Goal: Task Accomplishment & Management: Use online tool/utility

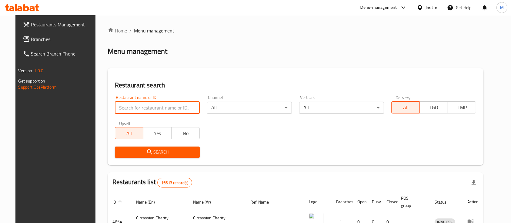
click at [140, 111] on input "search" at bounding box center [157, 108] width 85 height 12
type input "al rayhan"
click button "Search" at bounding box center [157, 152] width 85 height 11
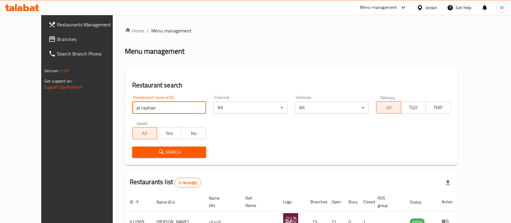
scroll to position [63, 0]
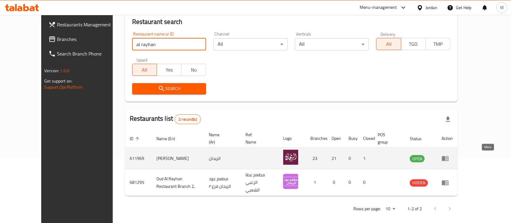
click at [448, 157] on icon "enhanced table" at bounding box center [447, 158] width 2 height 2
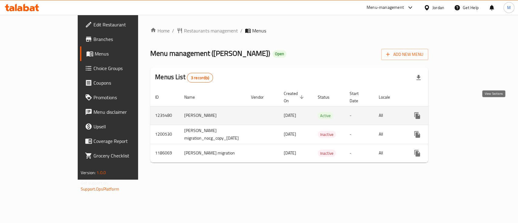
click at [464, 112] on icon "enhanced table" at bounding box center [460, 115] width 7 height 7
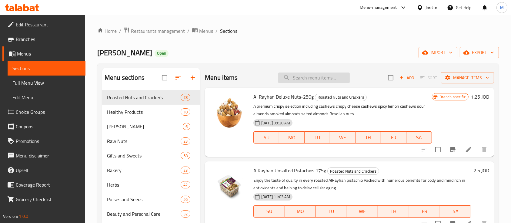
click at [304, 79] on input "search" at bounding box center [314, 77] width 72 height 11
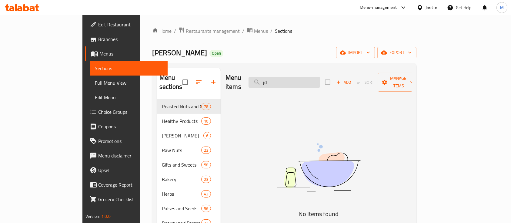
type input "j"
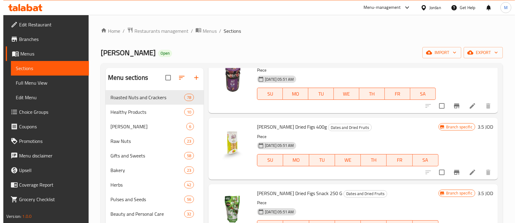
scroll to position [324, 0]
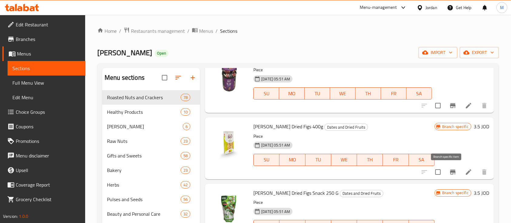
type input "تين"
click at [450, 171] on icon "Branch-specific-item" at bounding box center [452, 172] width 5 height 5
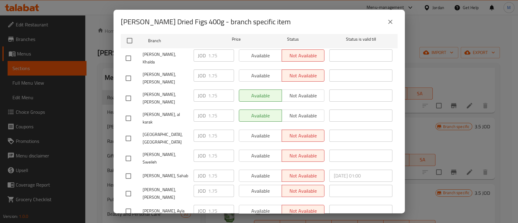
scroll to position [101, 0]
click at [416, 143] on div "[PERSON_NAME] Dried Figs 400g - branch specific item Al Rayhan Dried Figs 400g …" at bounding box center [259, 111] width 518 height 223
click at [392, 21] on icon "close" at bounding box center [389, 21] width 7 height 7
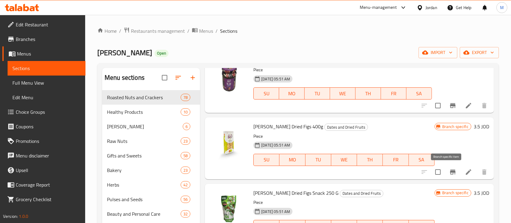
click at [450, 173] on icon "Branch-specific-item" at bounding box center [452, 172] width 5 height 5
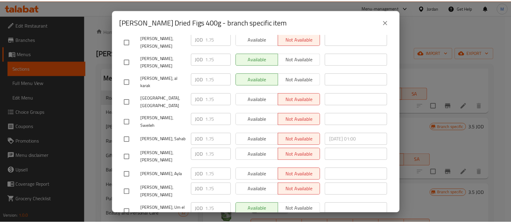
scroll to position [136, 0]
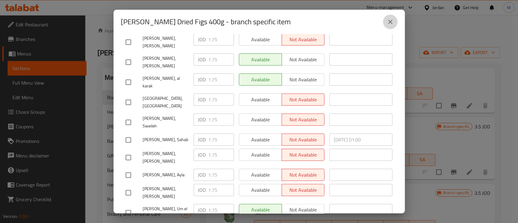
click at [389, 21] on icon "close" at bounding box center [389, 21] width 7 height 7
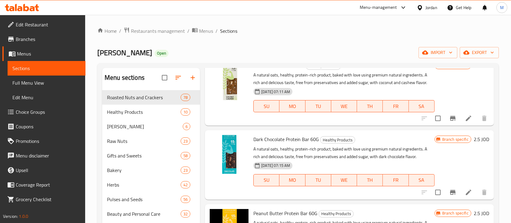
scroll to position [0, 0]
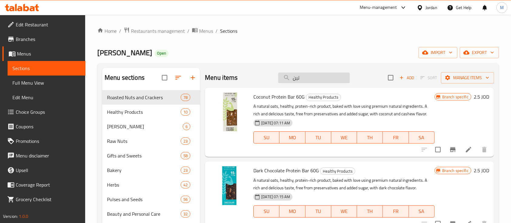
click at [305, 75] on input "تين" at bounding box center [314, 77] width 72 height 11
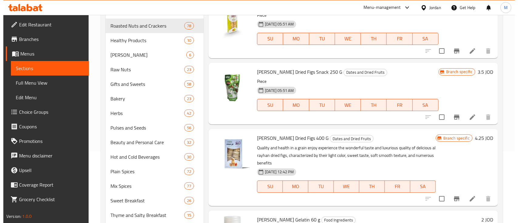
scroll to position [379, 0]
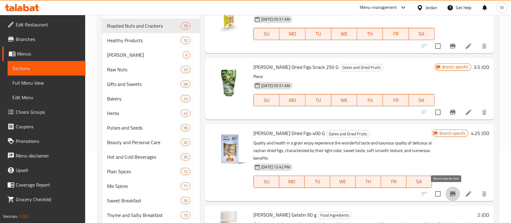
click at [450, 194] on icon "Branch-specific-item" at bounding box center [453, 193] width 7 height 7
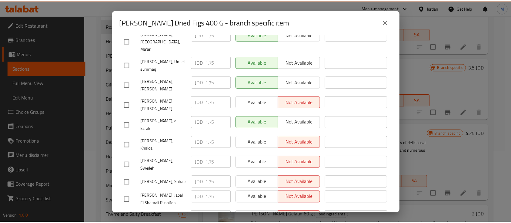
scroll to position [200, 0]
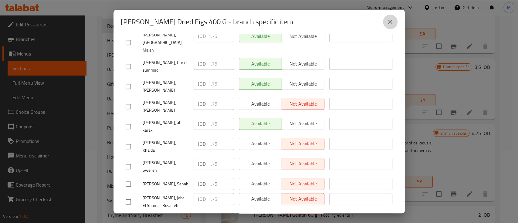
click at [390, 20] on icon "close" at bounding box center [389, 21] width 7 height 7
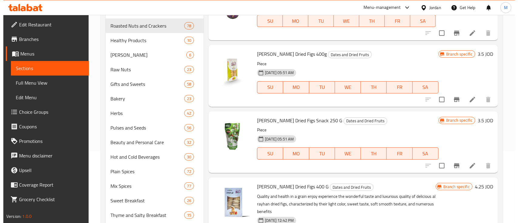
scroll to position [324, 0]
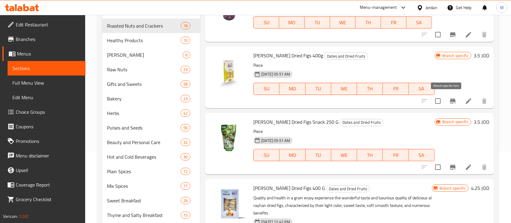
click at [450, 98] on icon "Branch-specific-item" at bounding box center [453, 100] width 7 height 7
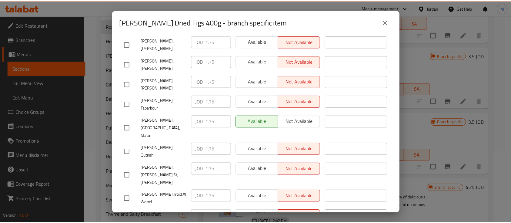
scroll to position [0, 0]
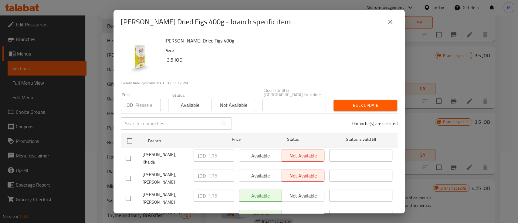
click at [391, 19] on icon "close" at bounding box center [389, 21] width 7 height 7
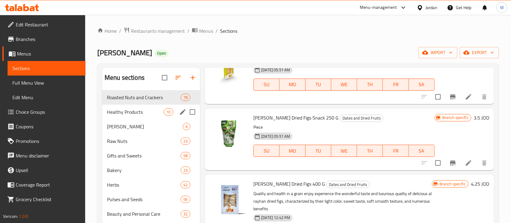
click at [147, 112] on span "Healthy Products" at bounding box center [135, 111] width 57 height 7
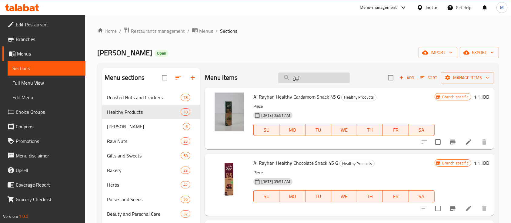
click at [292, 82] on input "تين" at bounding box center [314, 77] width 72 height 11
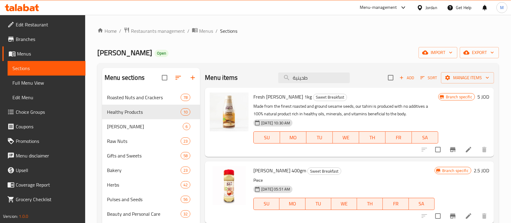
type input "طحينية"
click at [452, 150] on icon "Branch-specific-item" at bounding box center [453, 149] width 7 height 7
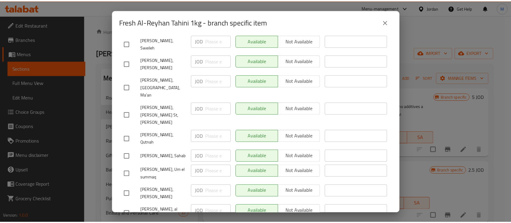
scroll to position [325, 0]
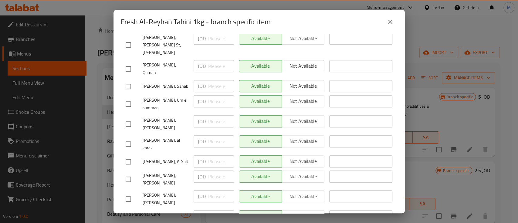
click at [389, 18] on icon "close" at bounding box center [389, 21] width 7 height 7
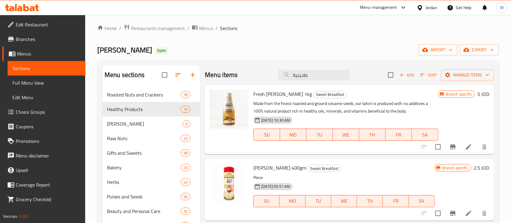
scroll to position [0, 0]
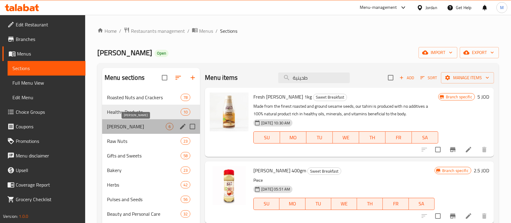
click at [125, 127] on span "[PERSON_NAME]" at bounding box center [136, 126] width 59 height 7
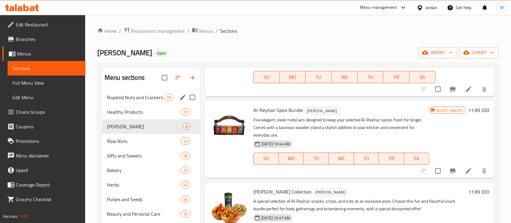
click at [143, 100] on span "Roasted Nuts and Crackers" at bounding box center [135, 97] width 57 height 7
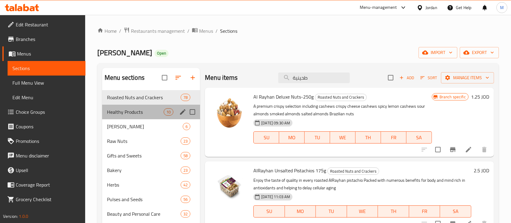
click at [135, 116] on div "Healthy Products 10" at bounding box center [151, 112] width 98 height 15
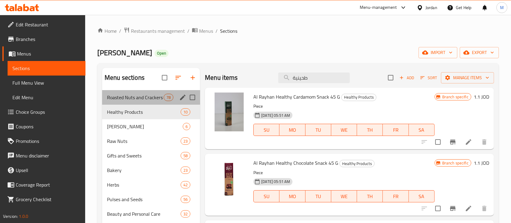
click at [152, 101] on div "Roasted Nuts and Crackers 78" at bounding box center [151, 97] width 98 height 15
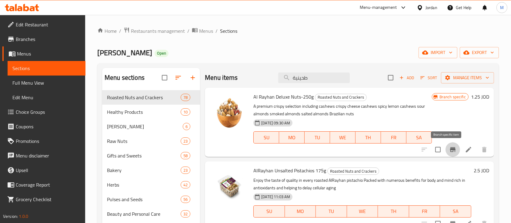
click at [450, 150] on icon "Branch-specific-item" at bounding box center [452, 149] width 5 height 5
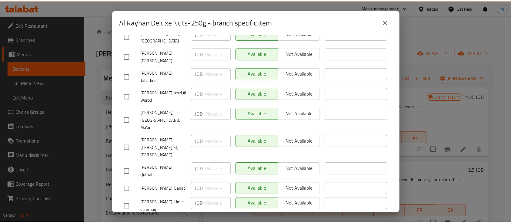
scroll to position [325, 0]
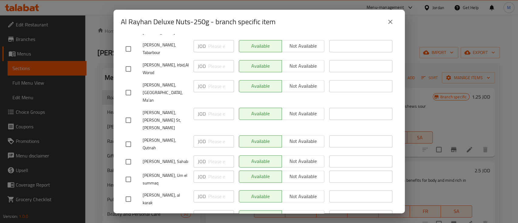
click at [409, 152] on div "Al Rayhan Deluxe Nuts-250g - branch specific item Al Rayhan Deluxe Nuts-250g A …" at bounding box center [259, 111] width 518 height 223
click at [431, 102] on div "Al Rayhan Deluxe Nuts-250g - branch specific item Al Rayhan Deluxe Nuts-250g A …" at bounding box center [259, 111] width 518 height 223
click at [393, 22] on icon "close" at bounding box center [389, 21] width 7 height 7
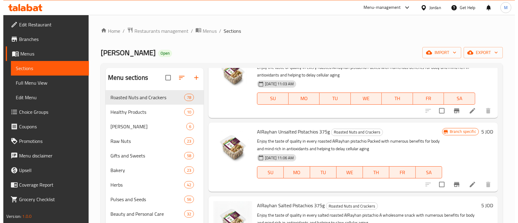
scroll to position [117, 0]
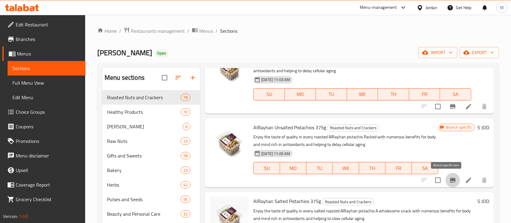
click at [450, 179] on icon "Branch-specific-item" at bounding box center [452, 180] width 5 height 5
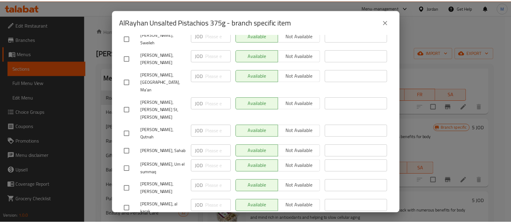
scroll to position [260, 0]
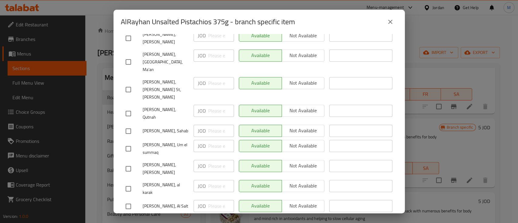
click at [393, 21] on icon "close" at bounding box center [389, 21] width 7 height 7
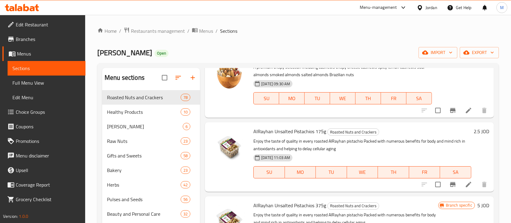
scroll to position [38, 0]
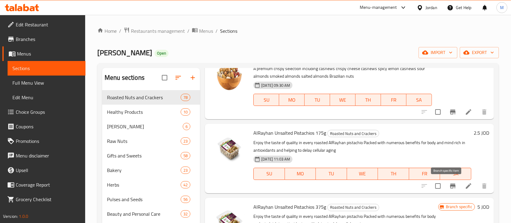
click at [450, 186] on icon "Branch-specific-item" at bounding box center [452, 186] width 5 height 5
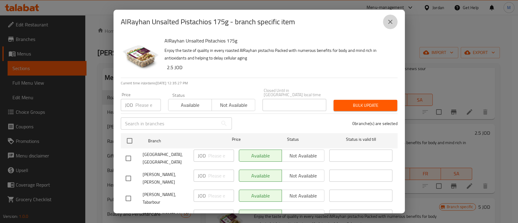
click at [394, 21] on button "close" at bounding box center [390, 22] width 15 height 15
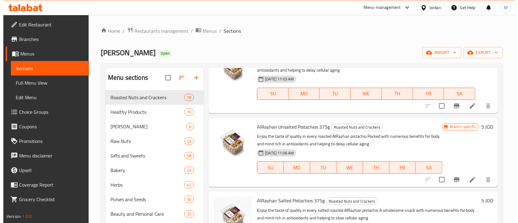
scroll to position [0, 0]
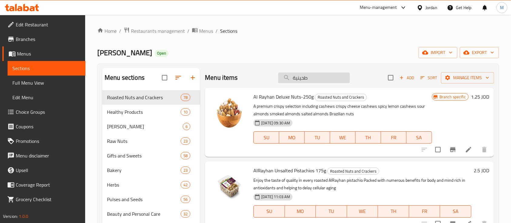
click at [294, 76] on input "طحينية" at bounding box center [314, 77] width 72 height 11
click at [291, 53] on div "Al Rayhan Open import export" at bounding box center [298, 52] width 402 height 11
click at [294, 76] on input "طحينية" at bounding box center [314, 77] width 72 height 11
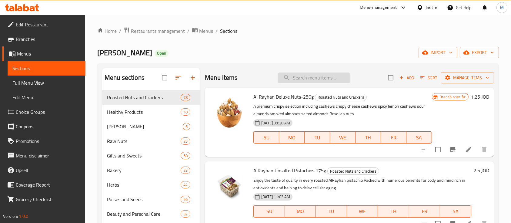
click at [294, 76] on input "search" at bounding box center [314, 77] width 72 height 11
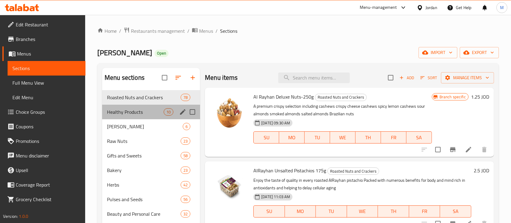
click at [132, 105] on div "Healthy Products 10" at bounding box center [151, 112] width 98 height 15
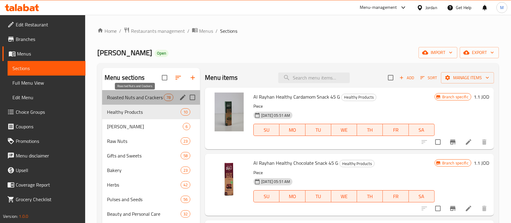
click at [136, 95] on span "Roasted Nuts and Crackers" at bounding box center [135, 97] width 57 height 7
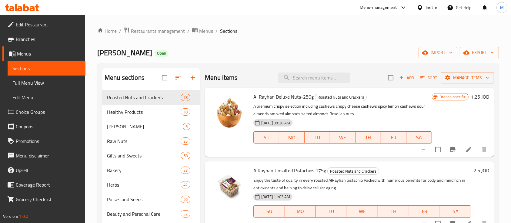
drag, startPoint x: 330, startPoint y: 86, endPoint x: 307, endPoint y: 64, distance: 31.1
click at [307, 64] on div "Menu sections Roasted Nuts and Crackers 78 Healthy Products 10 Al Rayhan Bundle…" at bounding box center [298, 196] width 402 height 267
click at [300, 73] on input "search" at bounding box center [314, 77] width 72 height 11
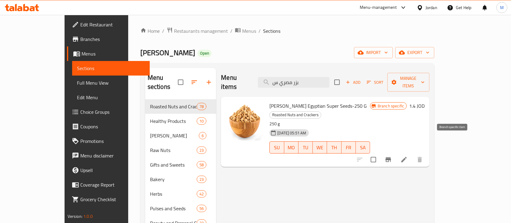
type input "بزر مصري س"
click at [391, 157] on icon "Branch-specific-item" at bounding box center [388, 159] width 5 height 5
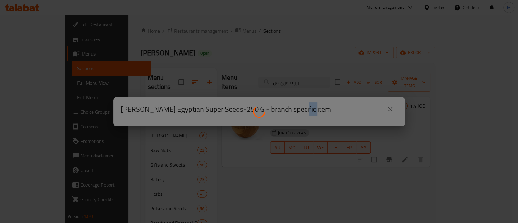
click at [455, 142] on div at bounding box center [259, 111] width 518 height 223
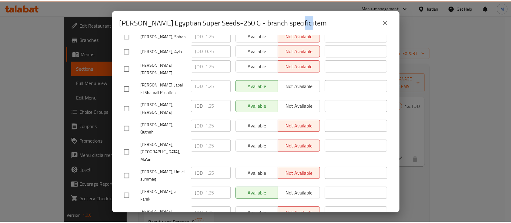
scroll to position [120, 0]
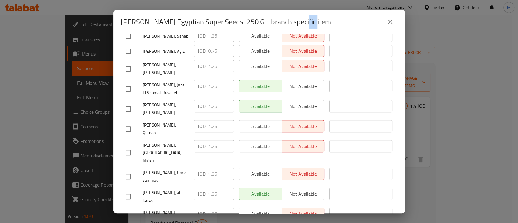
click at [395, 22] on button "close" at bounding box center [390, 22] width 15 height 15
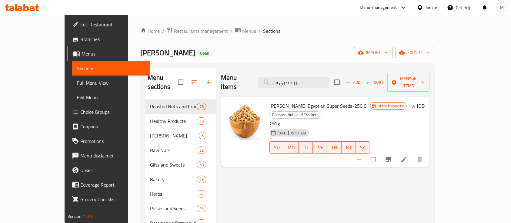
click at [288, 167] on div "Menu items بزر مصري س Add Sort Manage items Al Rayhan Egyptian Super Seeds-250 …" at bounding box center [323, 201] width 214 height 267
click at [316, 77] on input "بزر مصري س" at bounding box center [294, 82] width 72 height 11
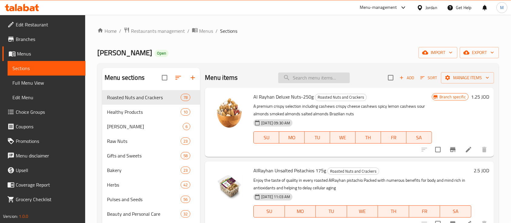
drag, startPoint x: 305, startPoint y: 71, endPoint x: 294, endPoint y: 77, distance: 12.2
click at [294, 77] on div "Menu items Add Sort Manage items" at bounding box center [349, 78] width 289 height 20
click at [294, 77] on input "search" at bounding box center [314, 77] width 72 height 11
type input "ا"
drag, startPoint x: 294, startPoint y: 77, endPoint x: 283, endPoint y: 77, distance: 11.5
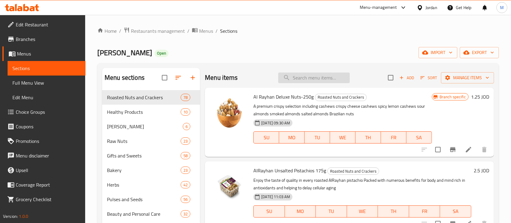
click at [283, 77] on input "search" at bounding box center [314, 77] width 72 height 11
click at [293, 78] on input "search" at bounding box center [314, 77] width 72 height 11
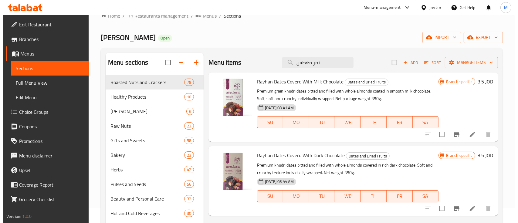
scroll to position [19, 0]
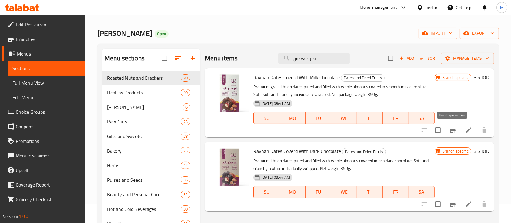
type input "تمر مغطس"
click at [454, 130] on icon "Branch-specific-item" at bounding box center [452, 130] width 5 height 5
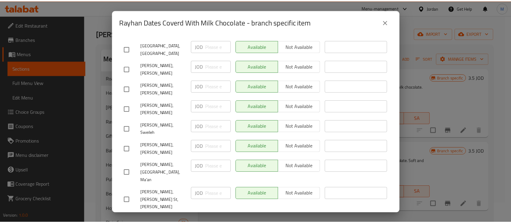
scroll to position [190, 0]
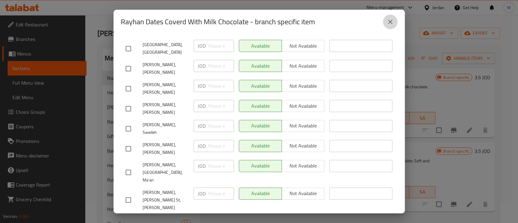
click at [393, 24] on icon "close" at bounding box center [389, 21] width 7 height 7
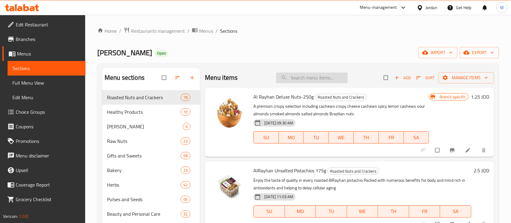
click at [308, 81] on input "search" at bounding box center [312, 77] width 72 height 11
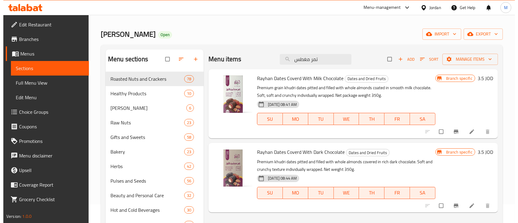
scroll to position [22, 0]
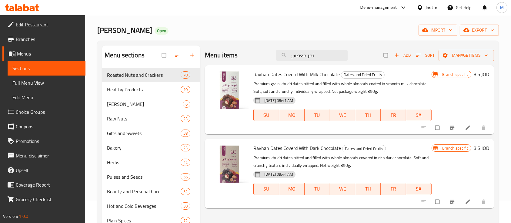
type input "تمر مغطس"
click at [456, 125] on span "Branch-specific-item" at bounding box center [453, 128] width 7 height 6
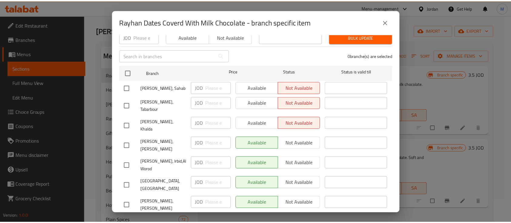
scroll to position [69, 0]
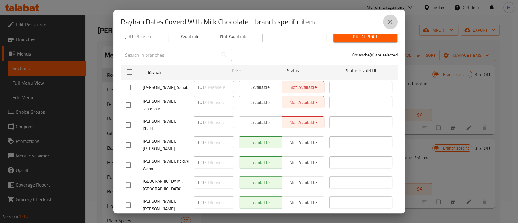
click at [390, 23] on icon "close" at bounding box center [389, 21] width 7 height 7
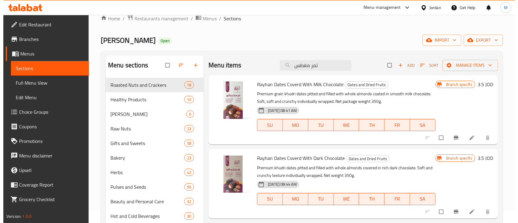
scroll to position [13, 0]
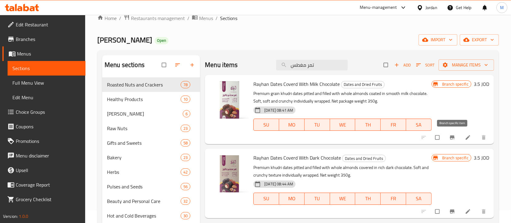
click at [451, 140] on icon "Branch-specific-item" at bounding box center [453, 137] width 6 height 6
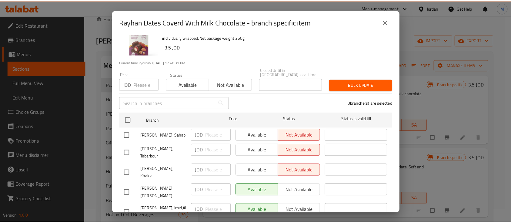
scroll to position [26, 0]
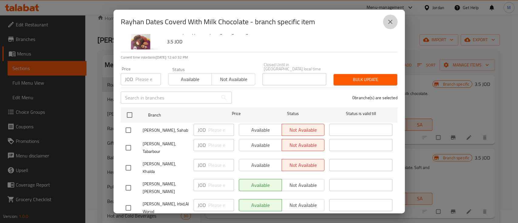
click at [391, 19] on icon "close" at bounding box center [389, 21] width 7 height 7
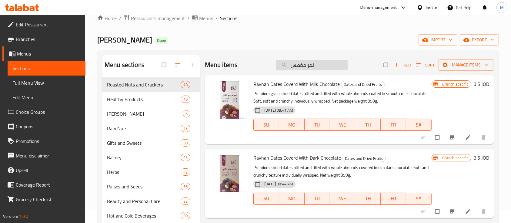
click at [309, 67] on input "تمر مغطس" at bounding box center [312, 65] width 72 height 11
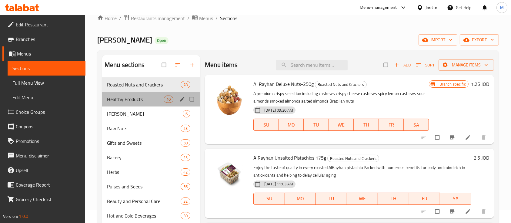
click at [140, 92] on div "Healthy Products 10" at bounding box center [151, 99] width 98 height 15
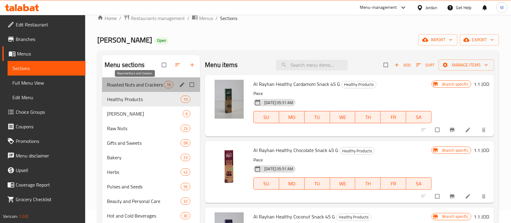
click at [131, 84] on span "Roasted Nuts and Crackers" at bounding box center [135, 84] width 57 height 7
